Goal: Find specific page/section: Find specific page/section

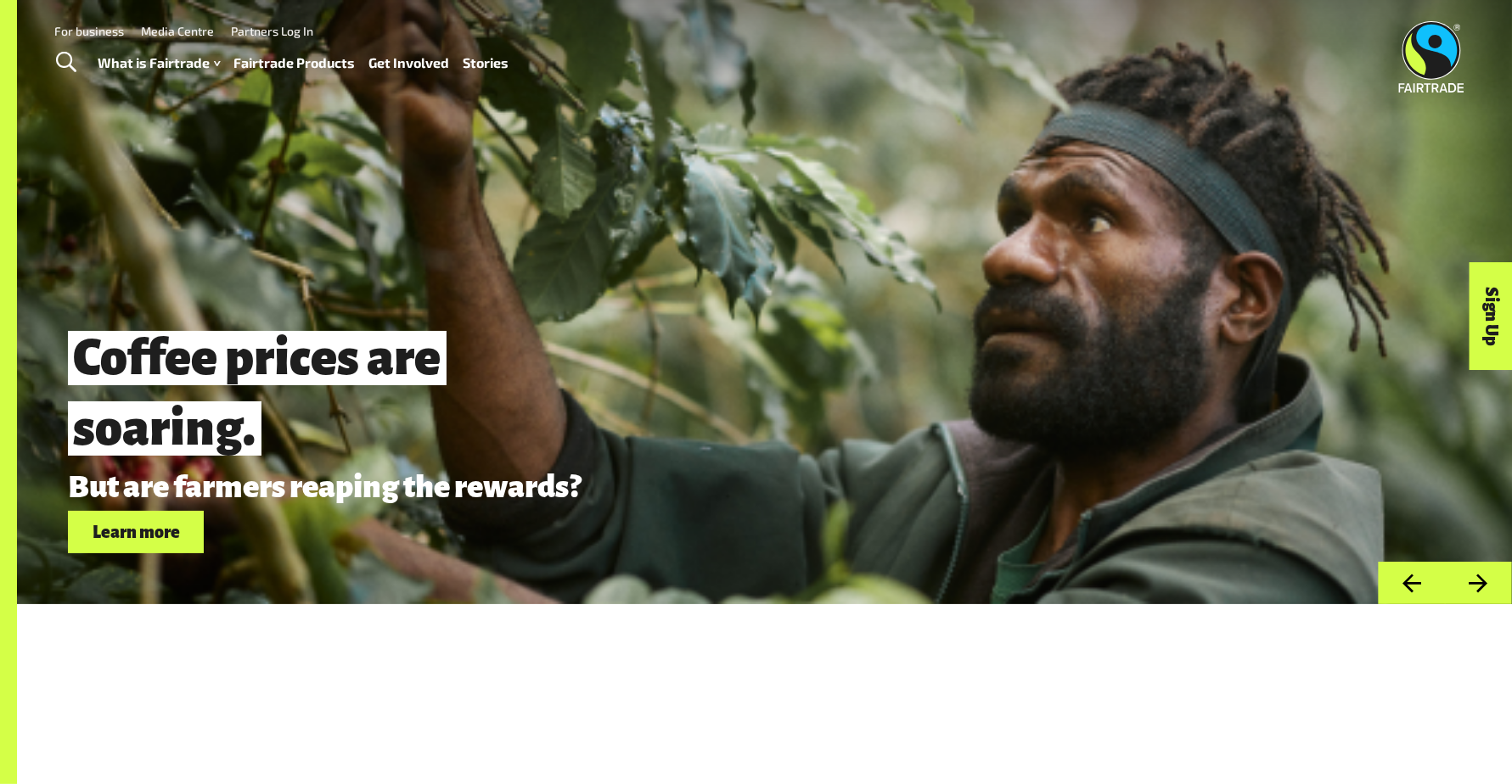
click at [304, 56] on link "Fairtrade Products" at bounding box center [295, 62] width 121 height 24
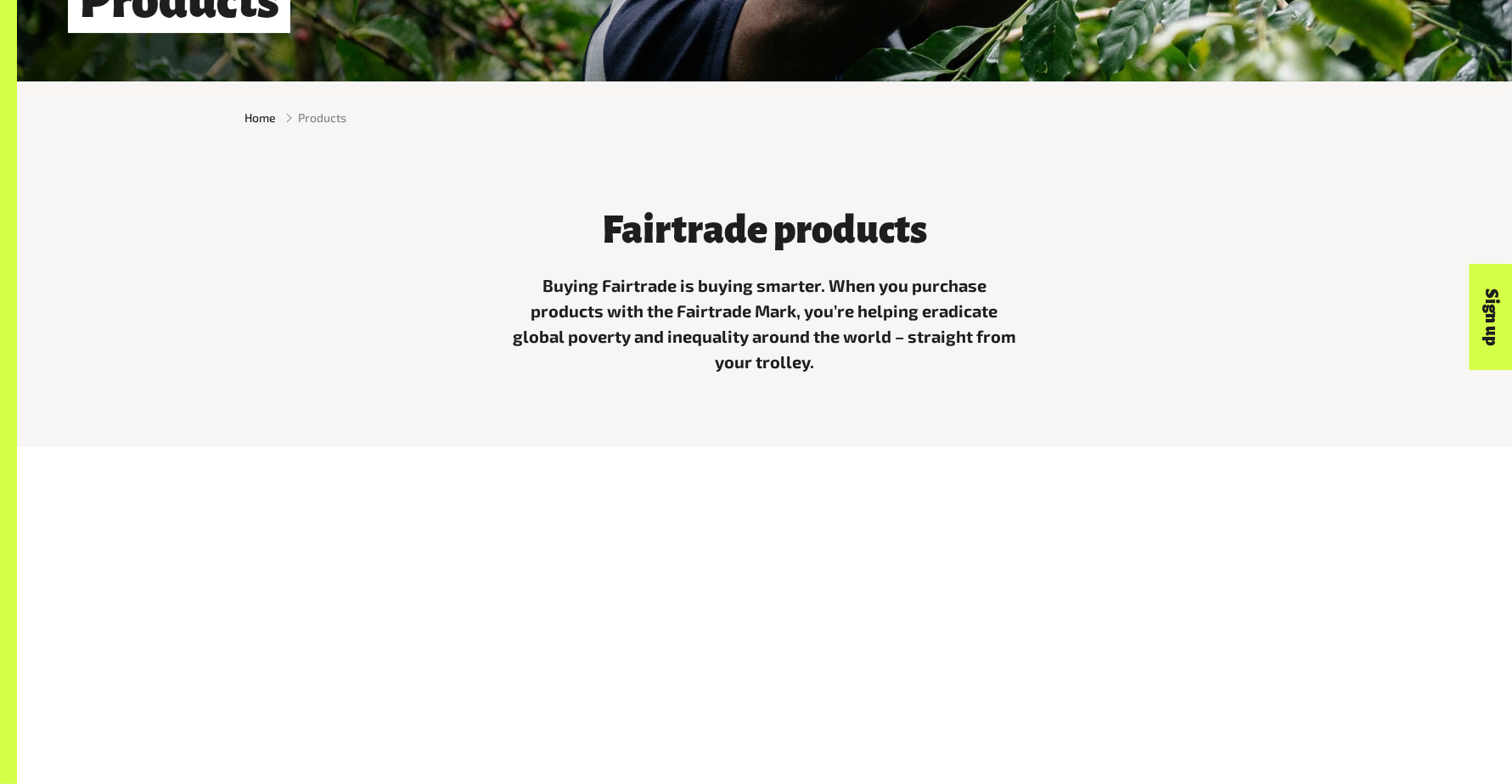
scroll to position [1066, 0]
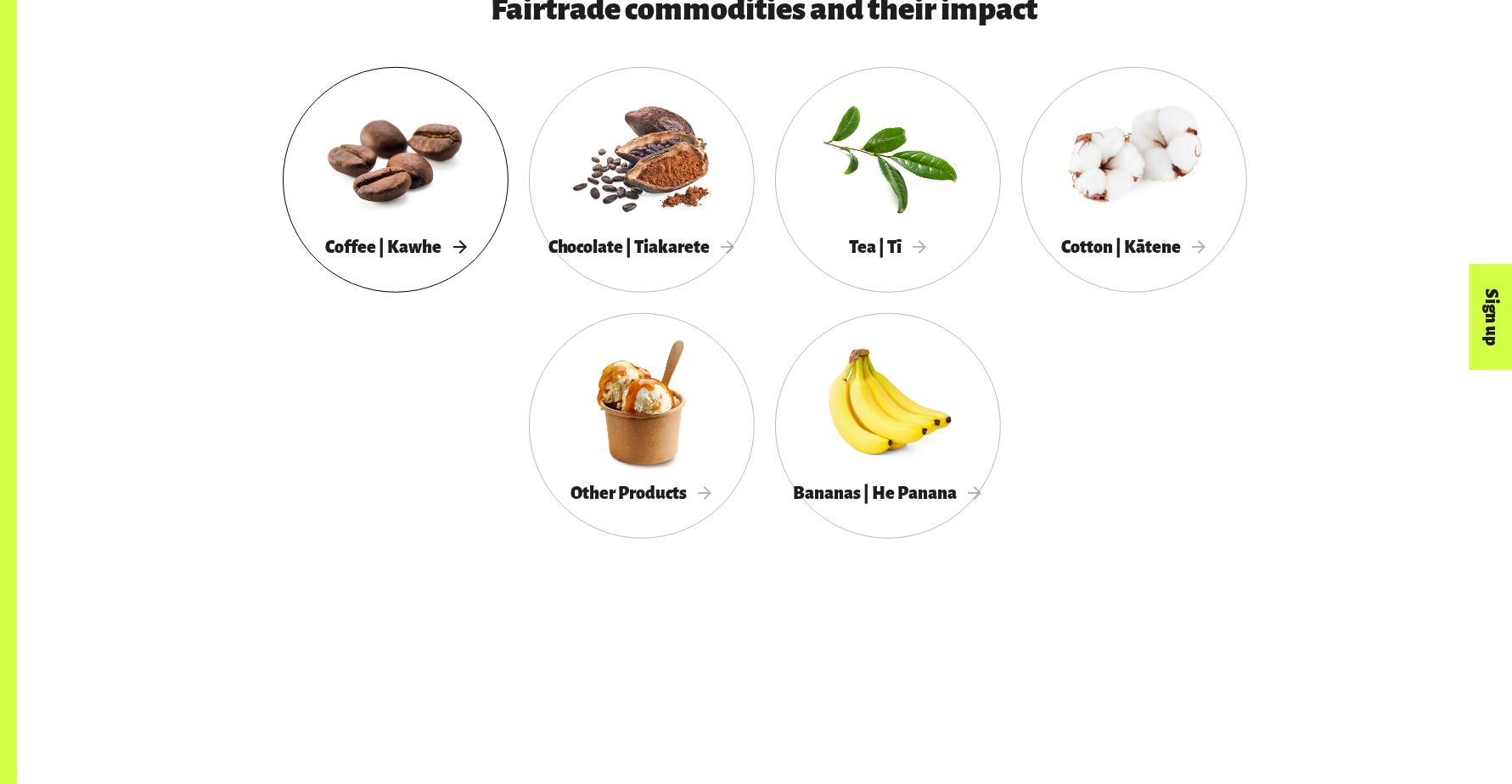
click at [430, 201] on div at bounding box center [395, 156] width 225 height 147
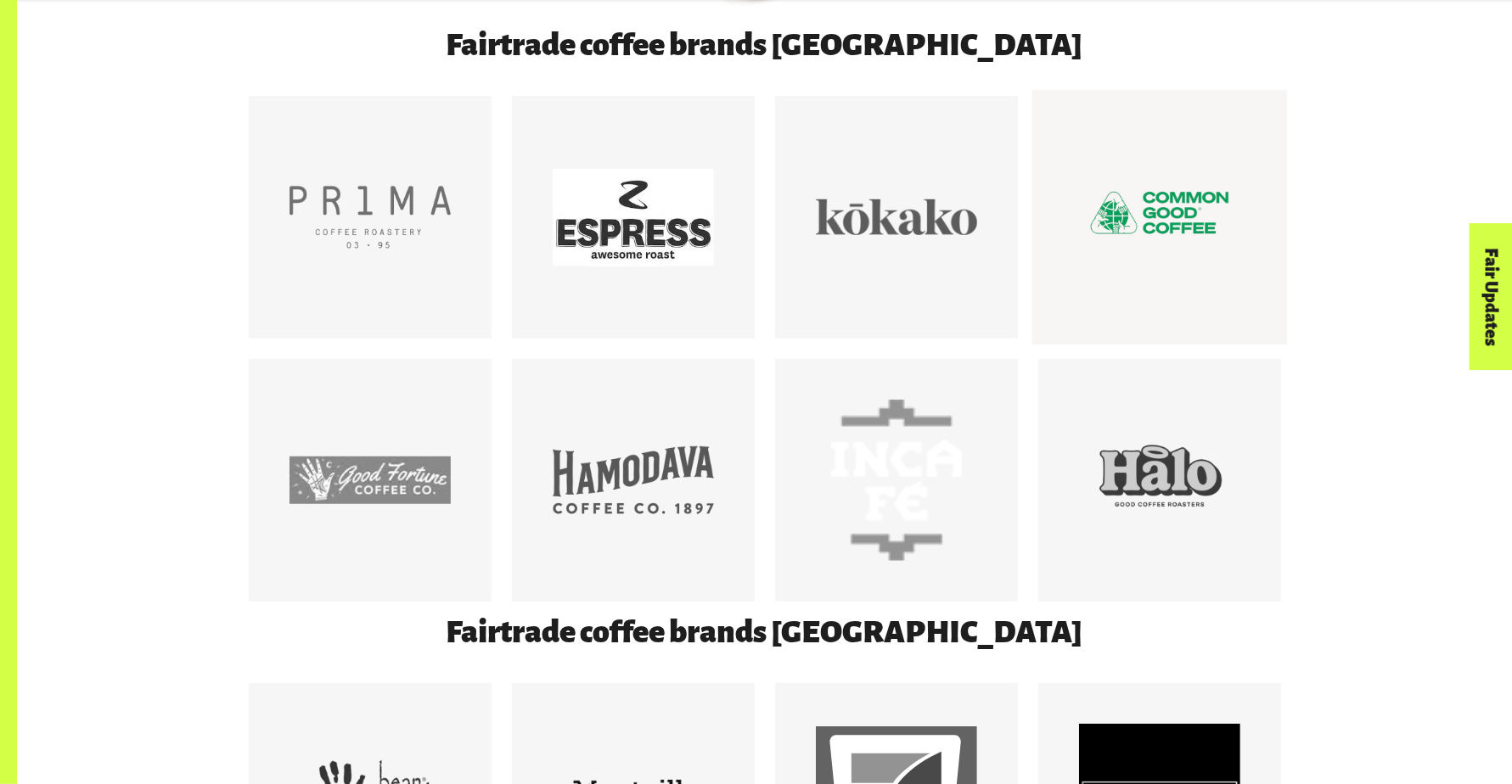
scroll to position [1165, 0]
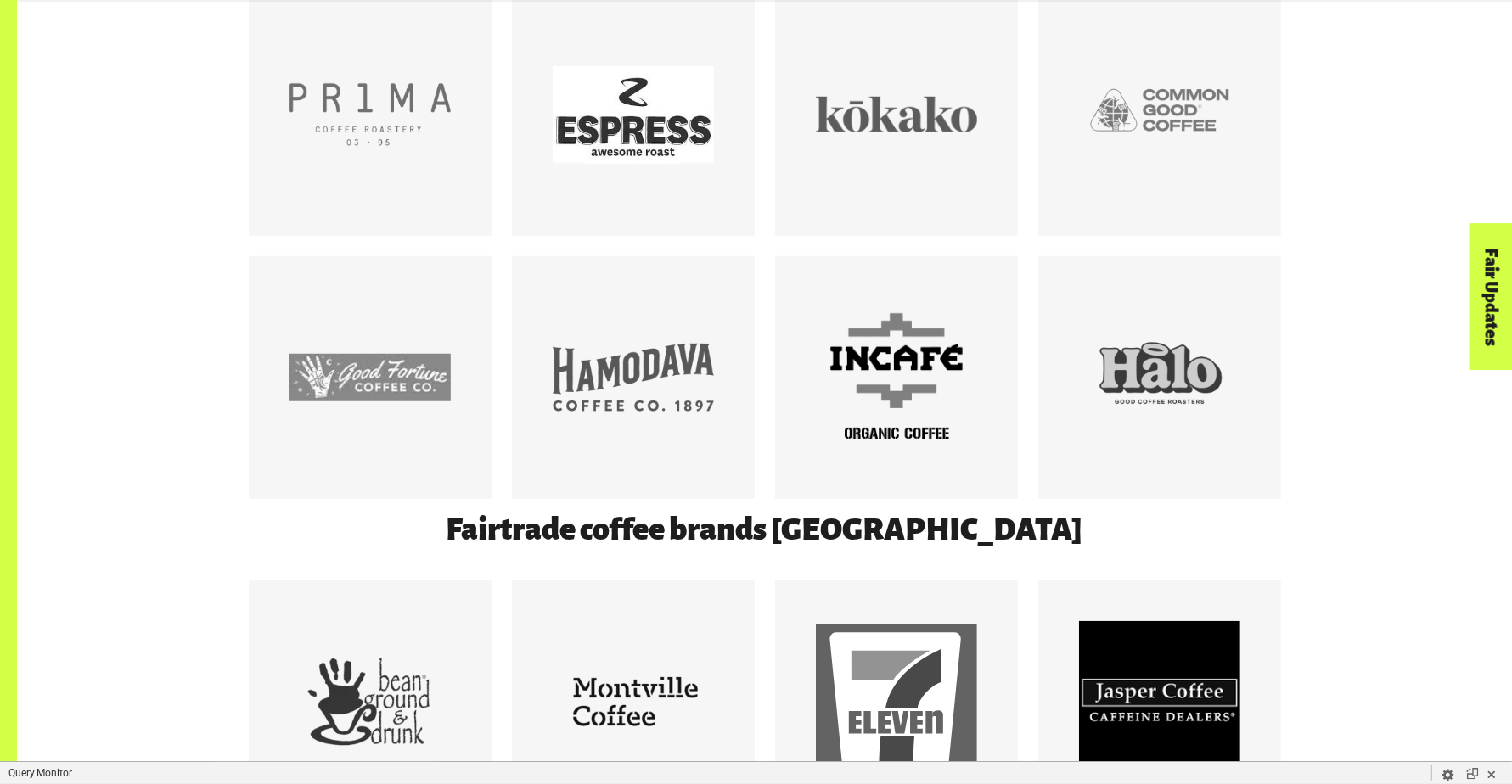
scroll to position [1074, 0]
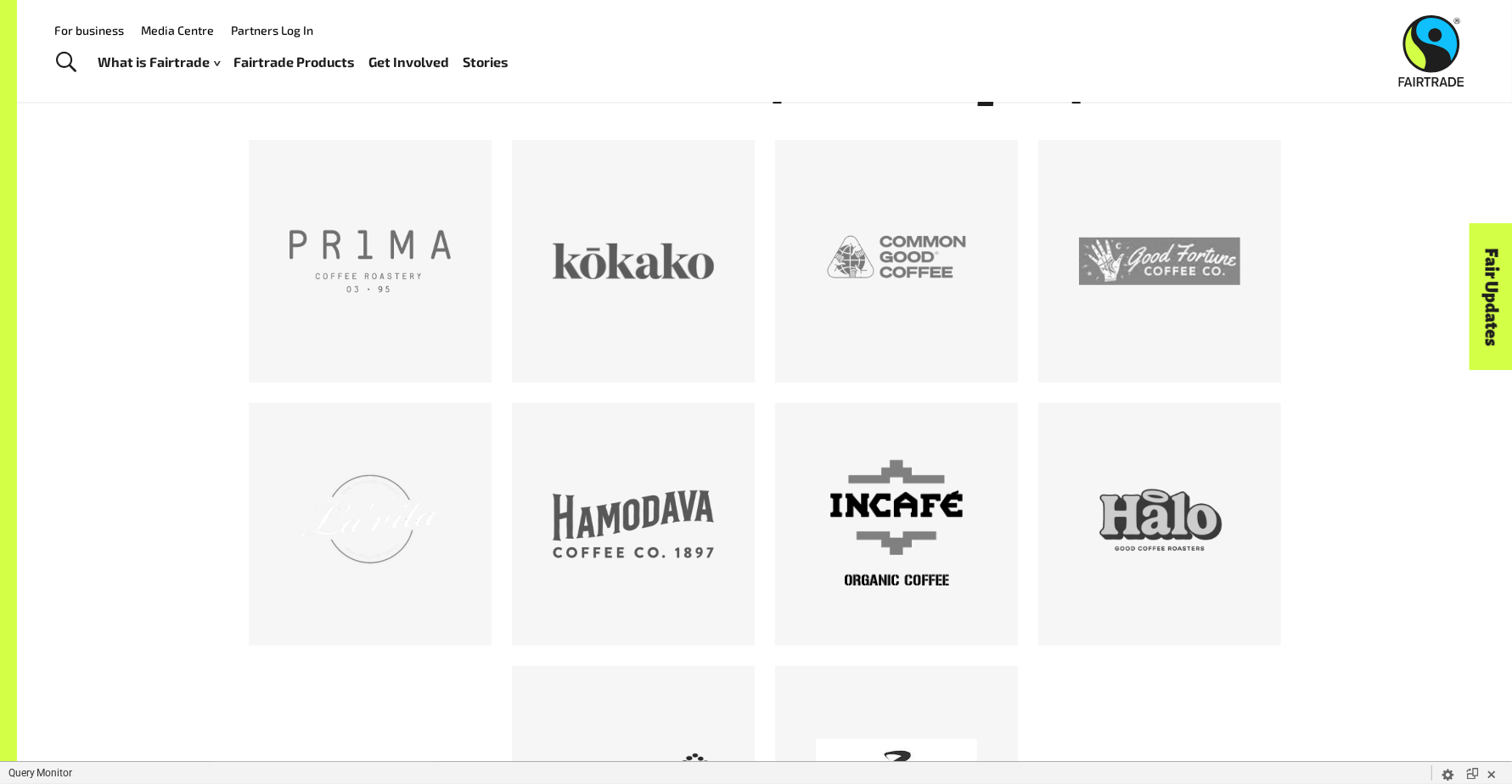
scroll to position [996, 0]
